Goal: Information Seeking & Learning: Learn about a topic

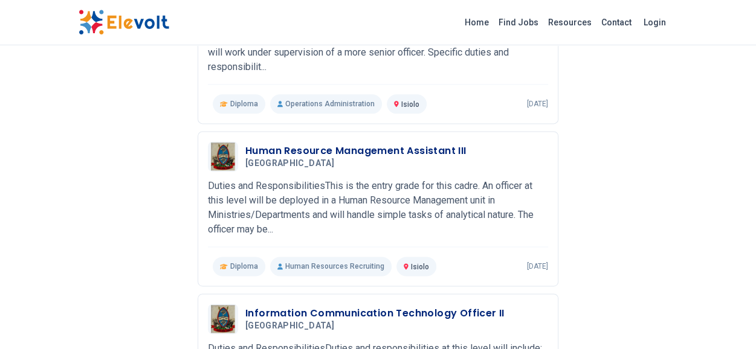
scroll to position [736, 0]
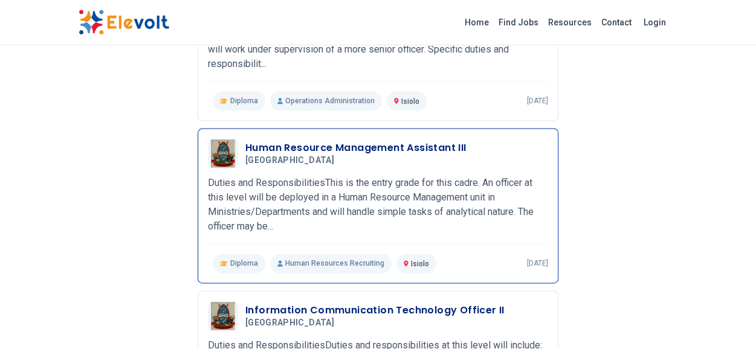
click at [265, 225] on p "Duties and ResponsibilitiesThis is the entry grade for this cadre. An officer a…" at bounding box center [378, 205] width 340 height 58
